Goal: Information Seeking & Learning: Learn about a topic

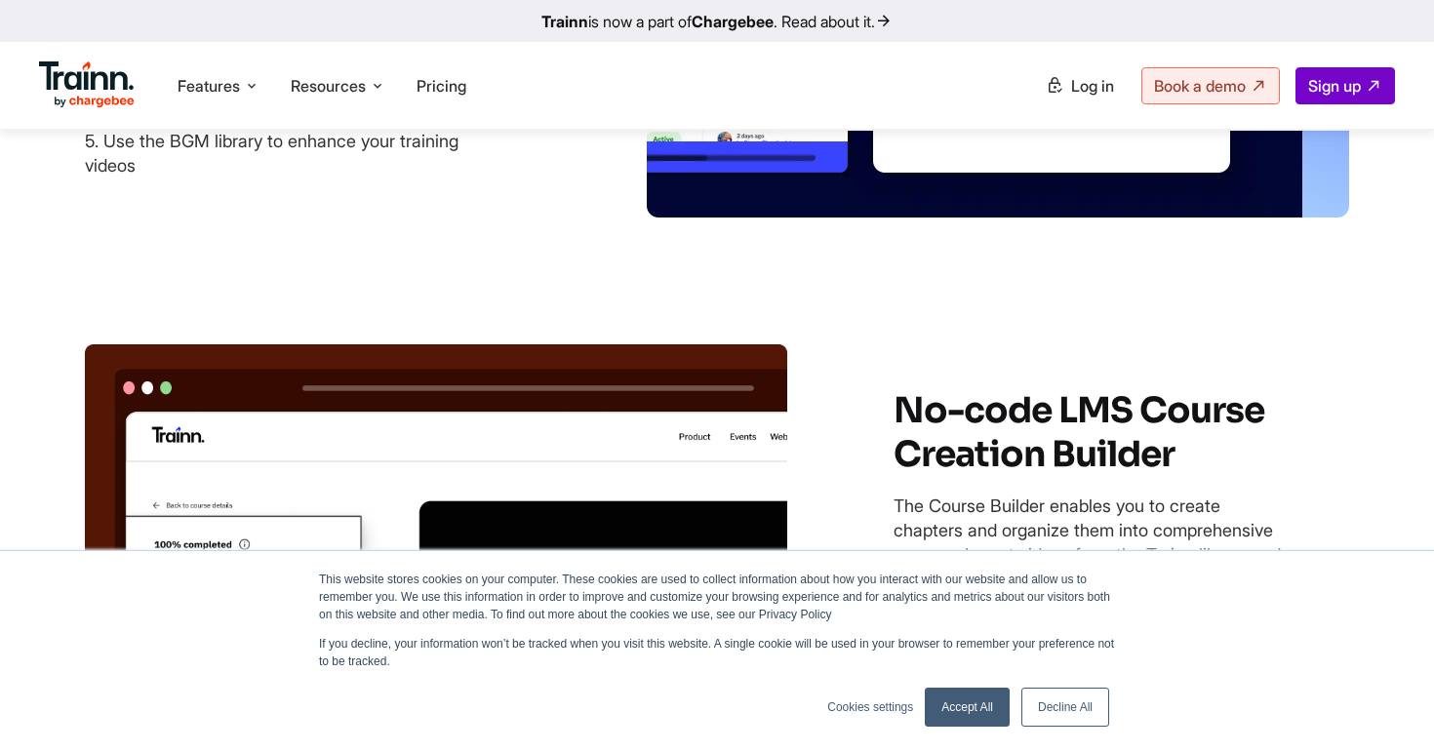
scroll to position [4452, 0]
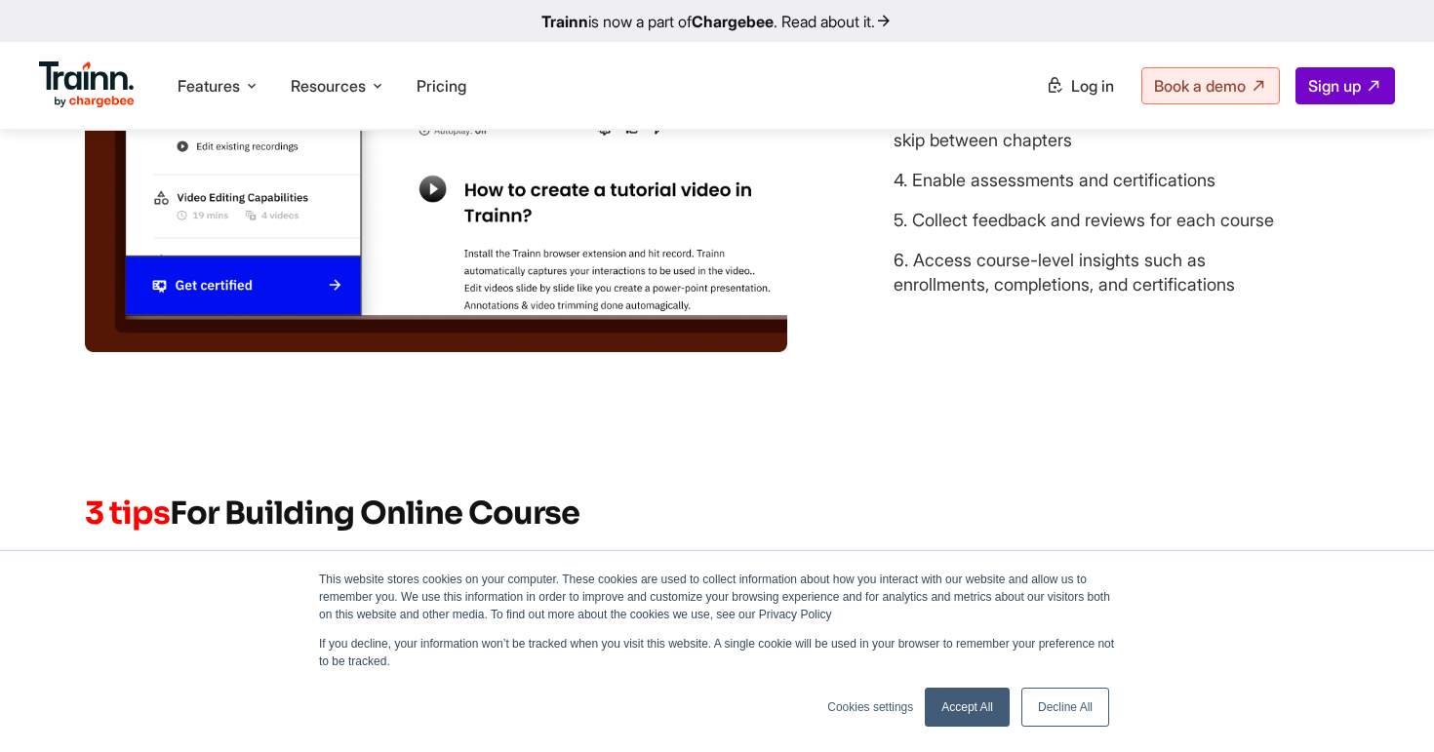
click at [978, 716] on link "Accept All" at bounding box center [967, 707] width 85 height 39
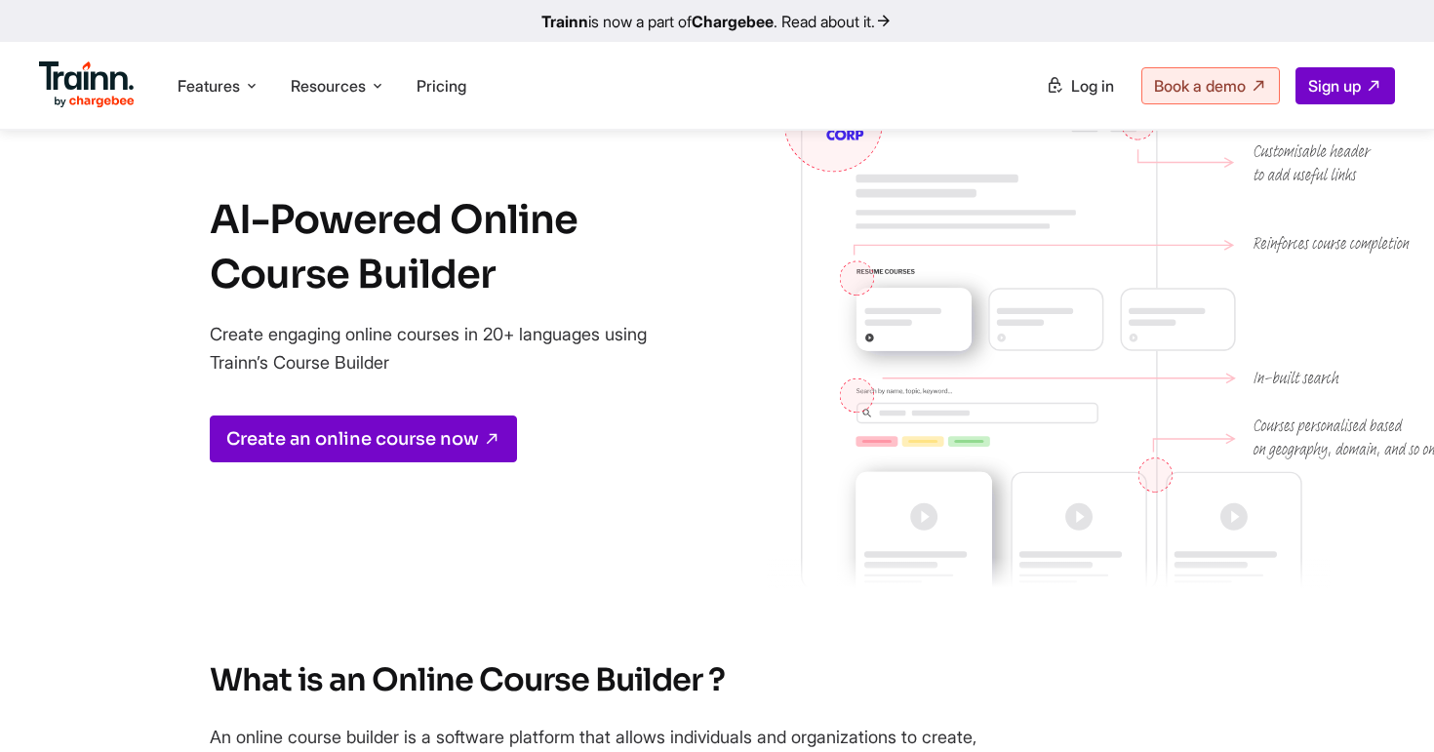
scroll to position [0, 0]
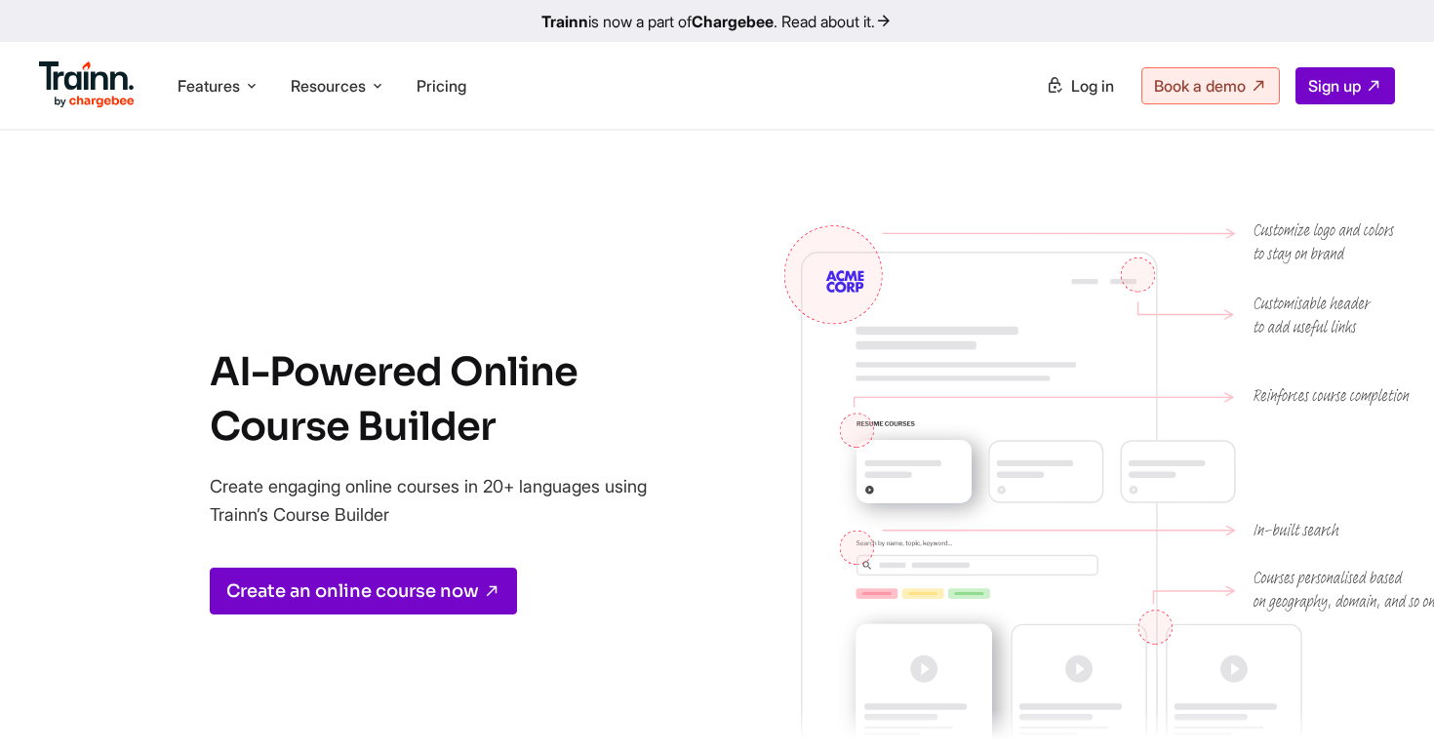
click at [92, 91] on img at bounding box center [87, 84] width 96 height 47
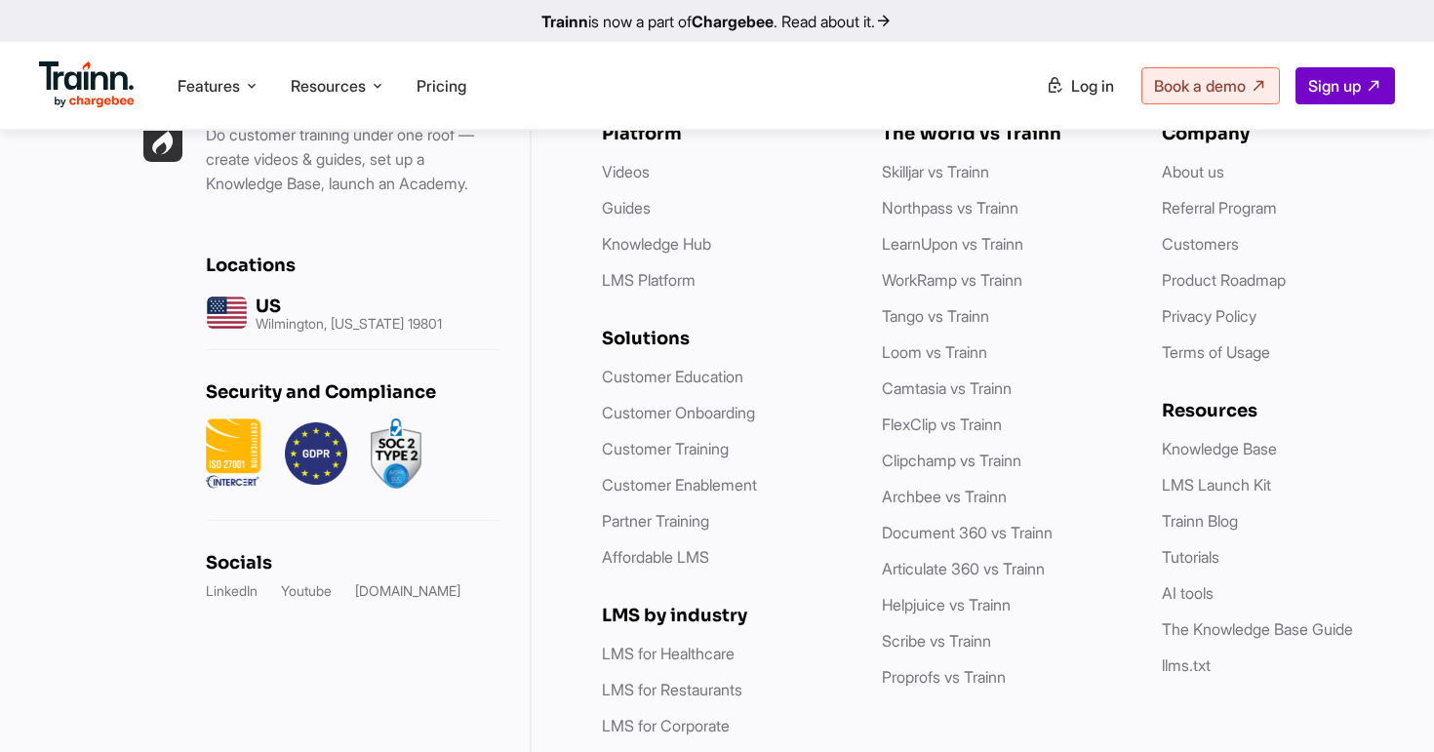
scroll to position [5667, 0]
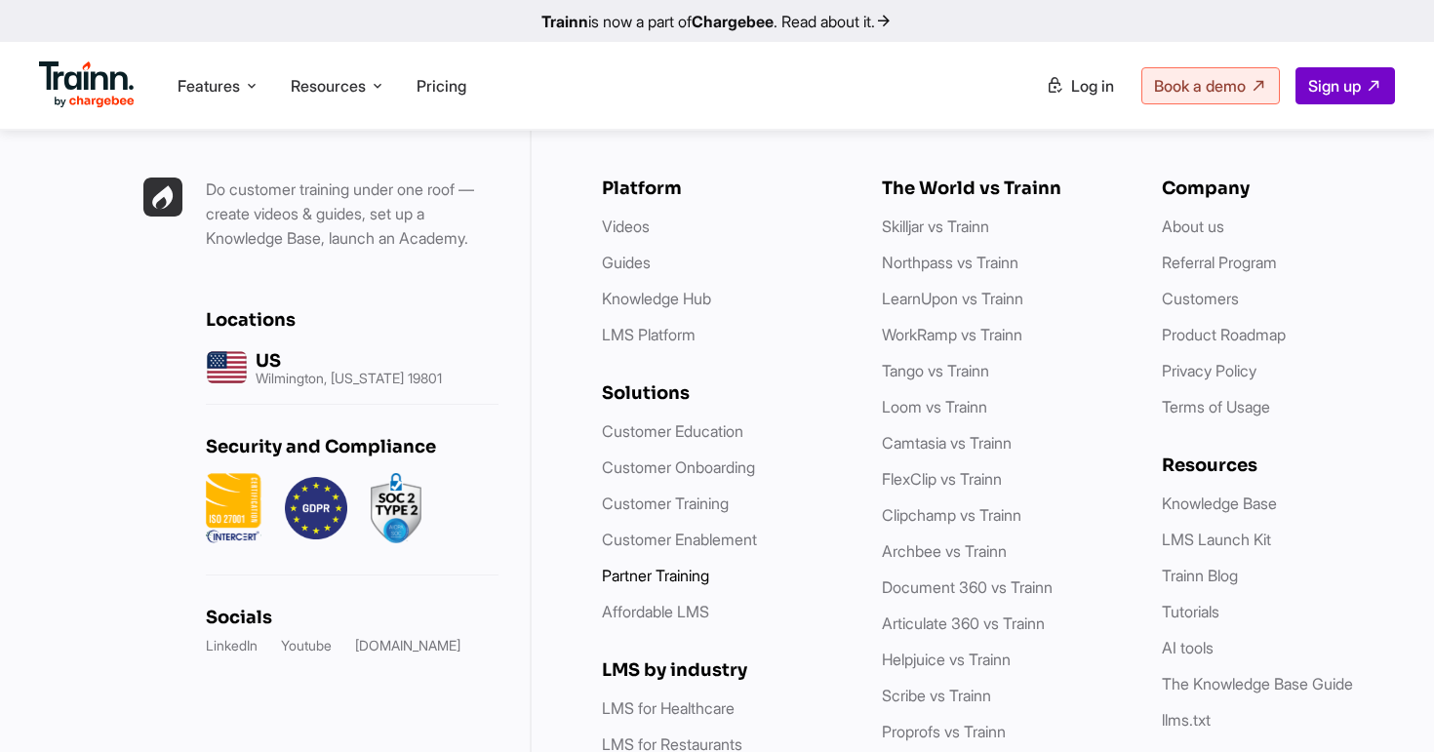
click at [666, 566] on link "Partner Training" at bounding box center [655, 576] width 107 height 20
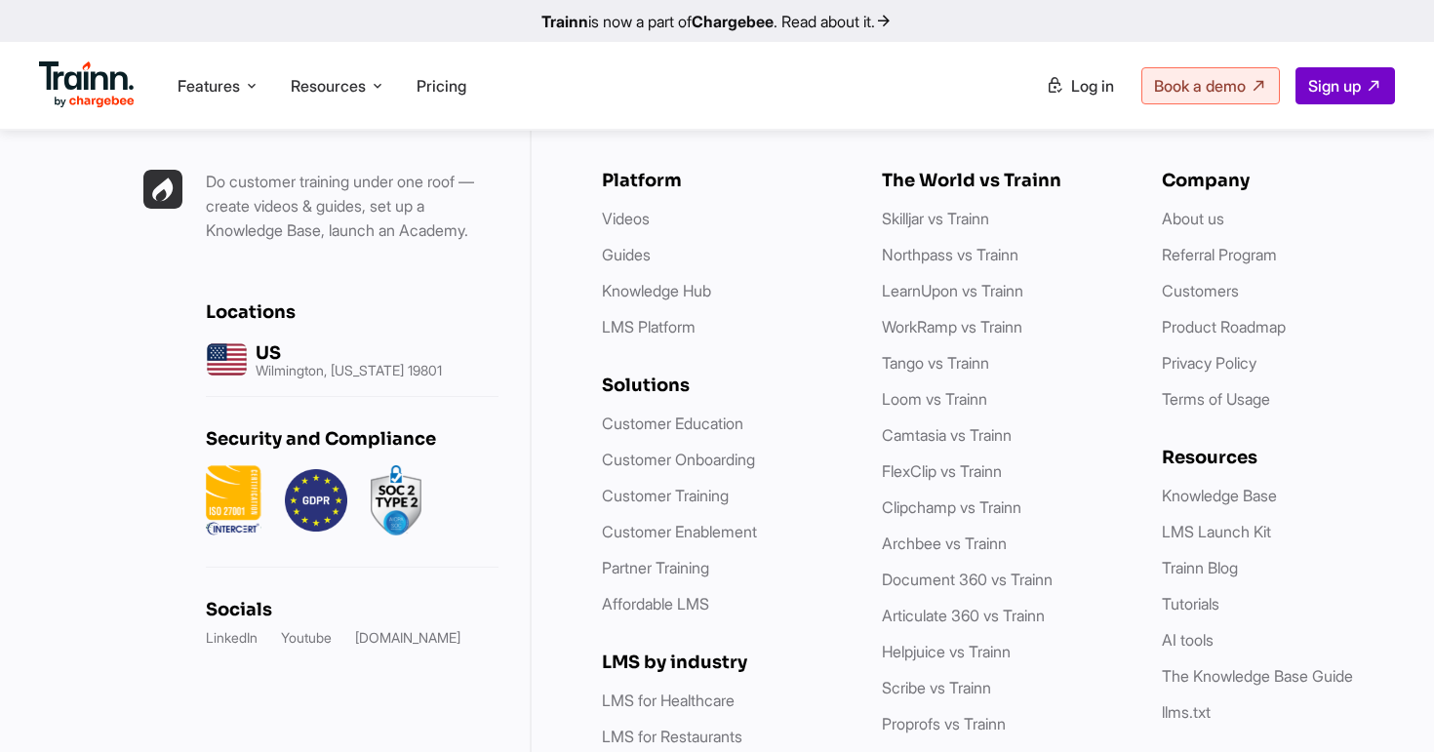
scroll to position [7422, 0]
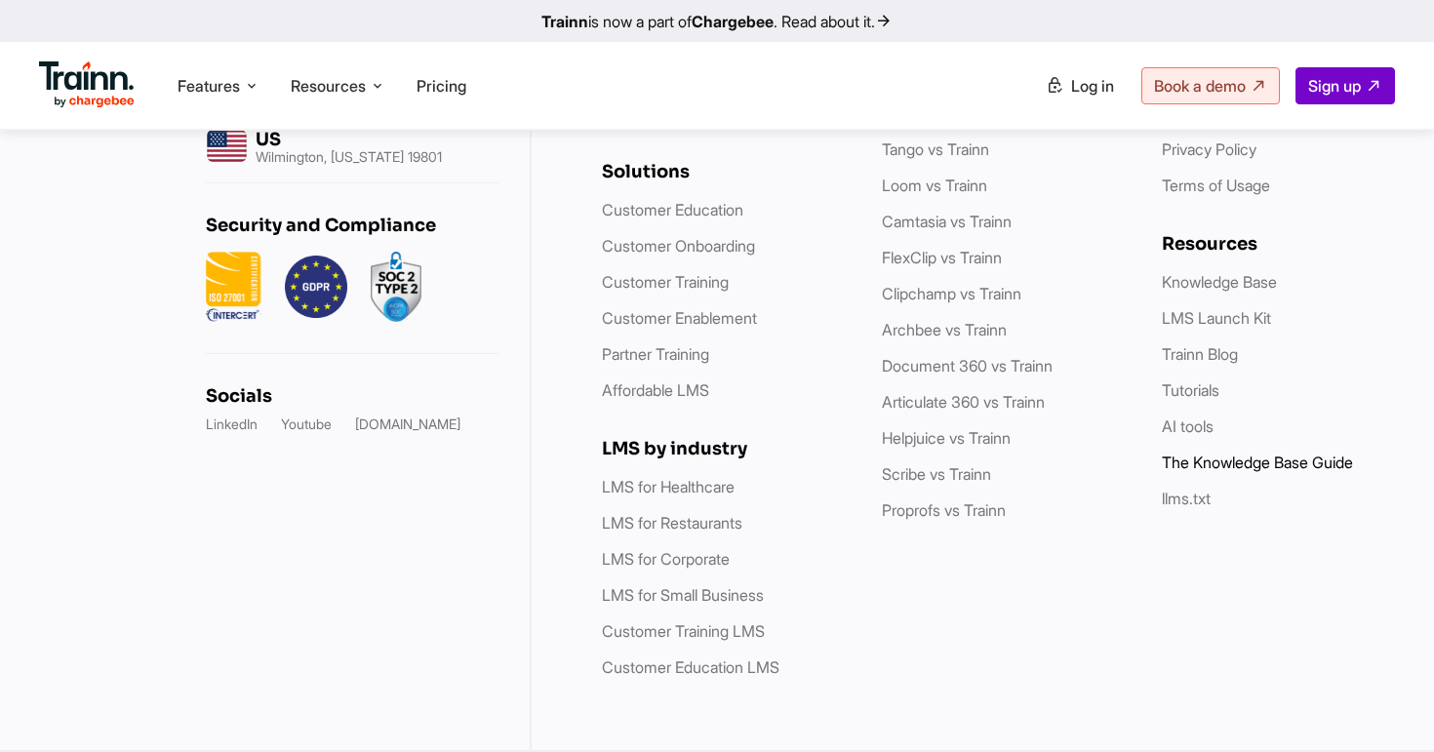
click at [1252, 469] on link "The Knowledge Base Guide" at bounding box center [1257, 463] width 191 height 20
